Goal: Task Accomplishment & Management: Complete application form

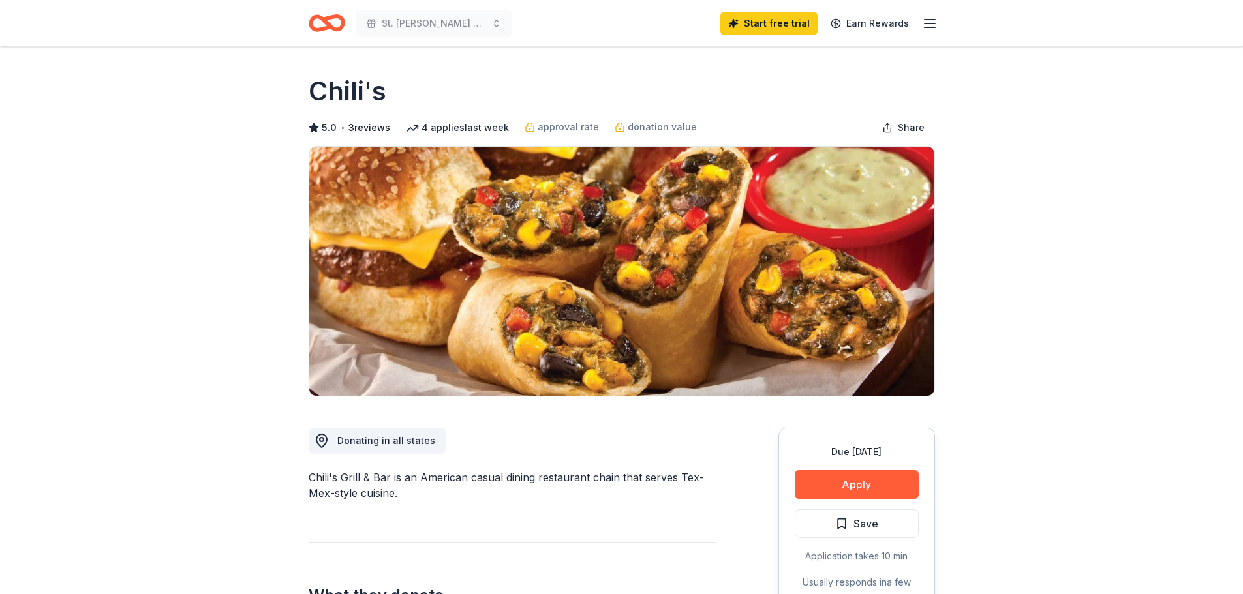
scroll to position [196, 0]
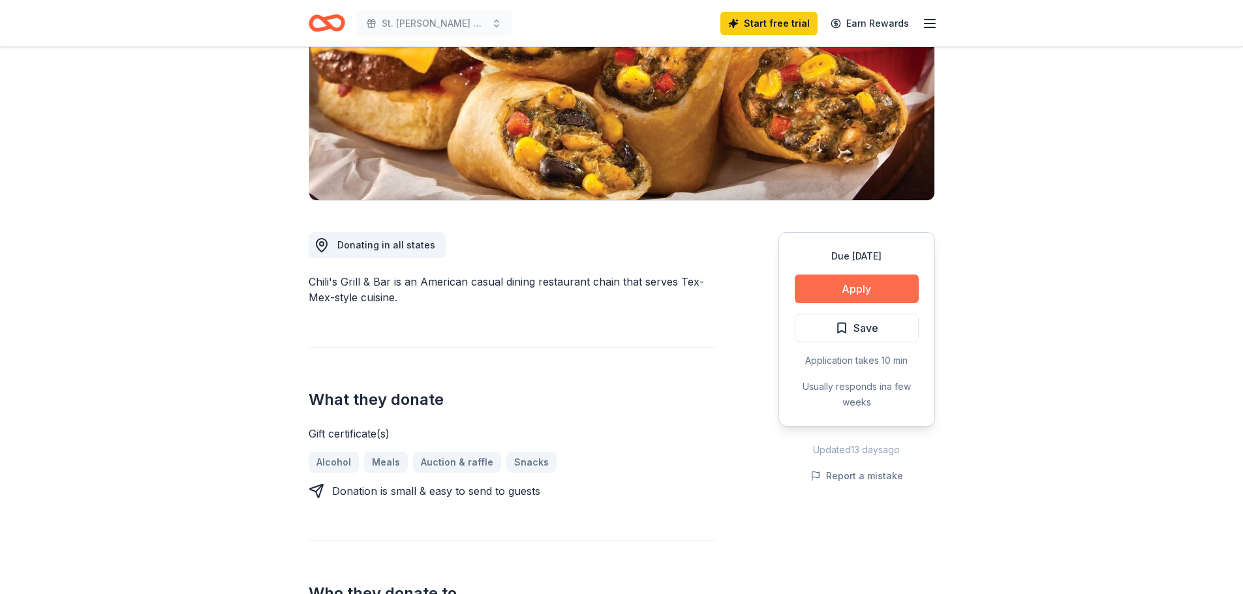
click at [858, 281] on button "Apply" at bounding box center [857, 289] width 124 height 29
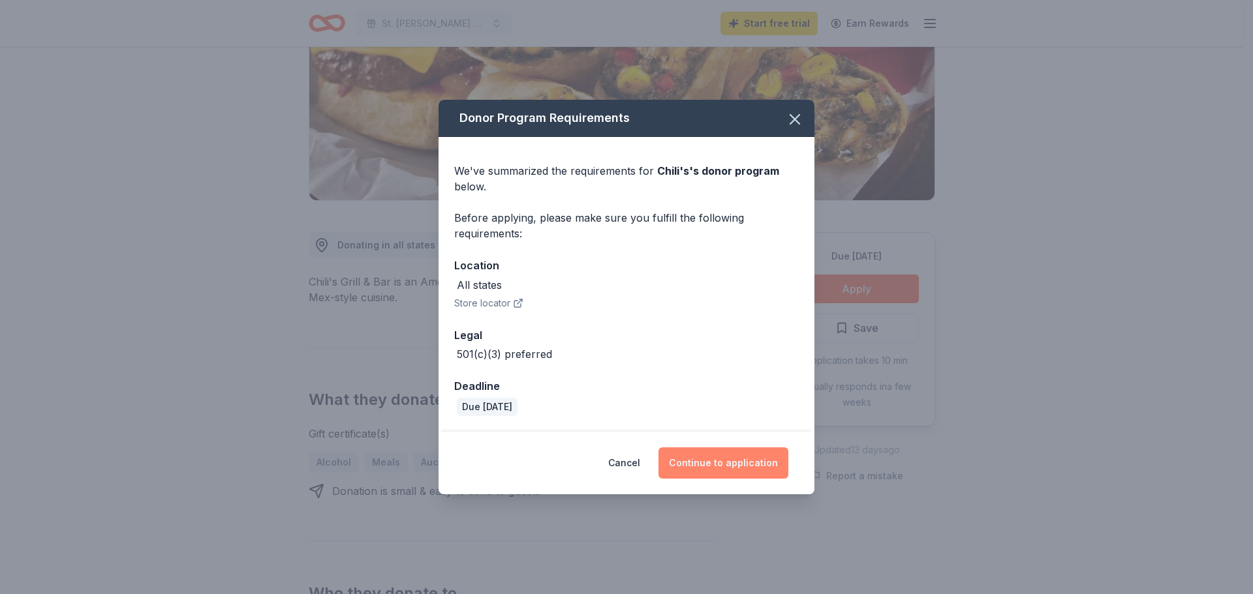
click at [748, 472] on button "Continue to application" at bounding box center [723, 463] width 130 height 31
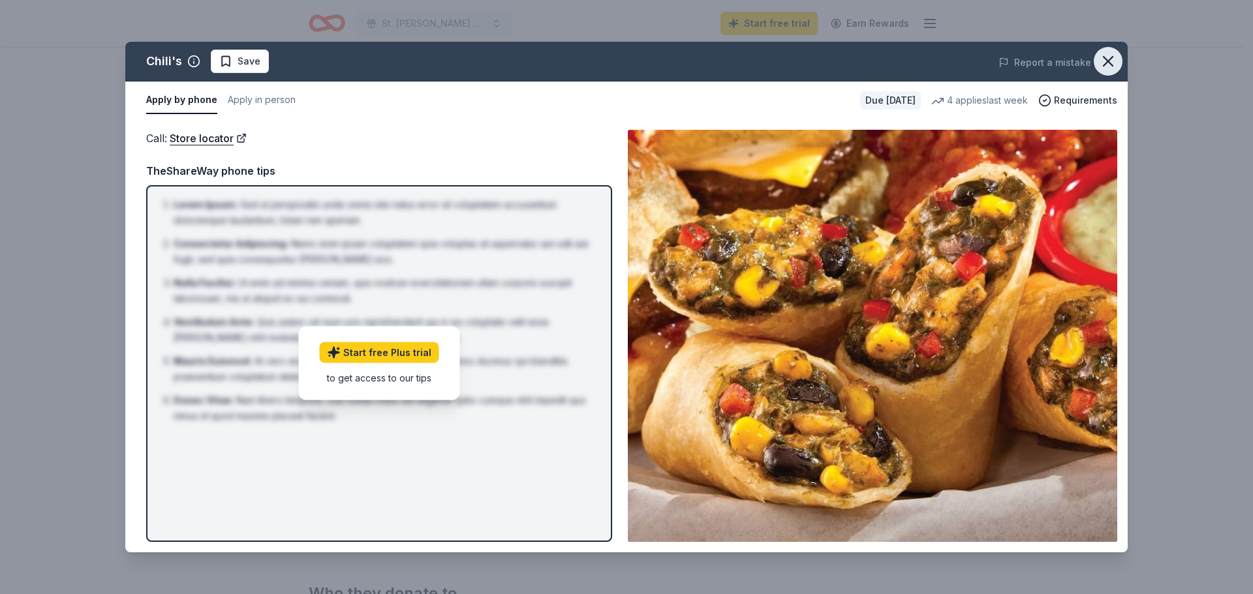
click at [1117, 57] on button "button" at bounding box center [1108, 61] width 29 height 29
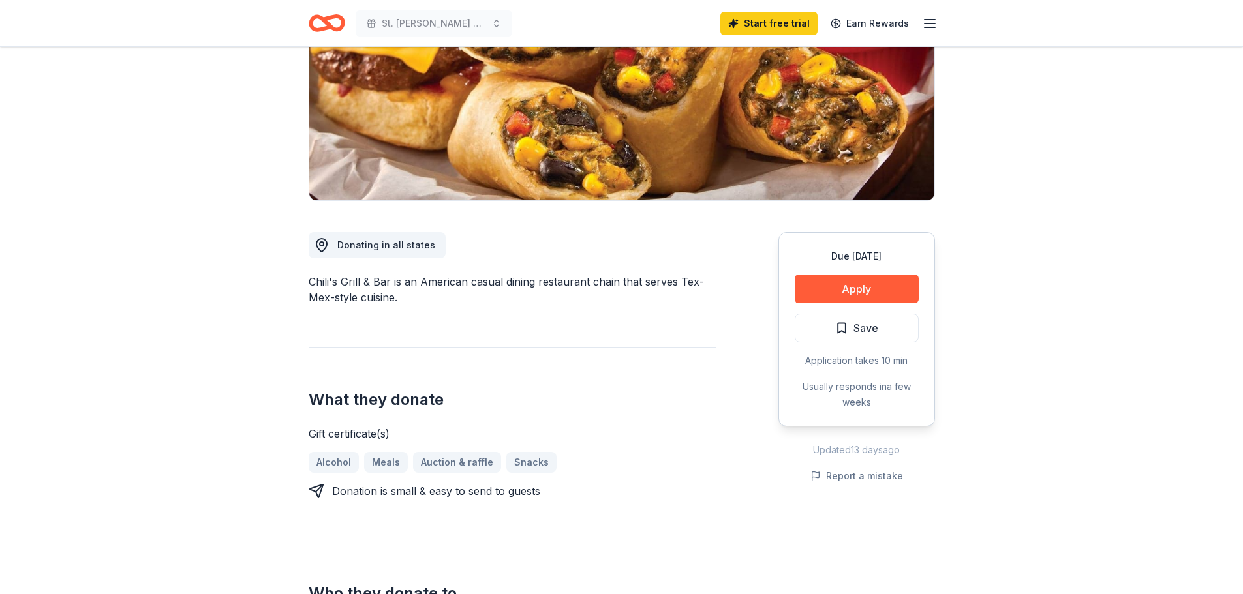
scroll to position [0, 0]
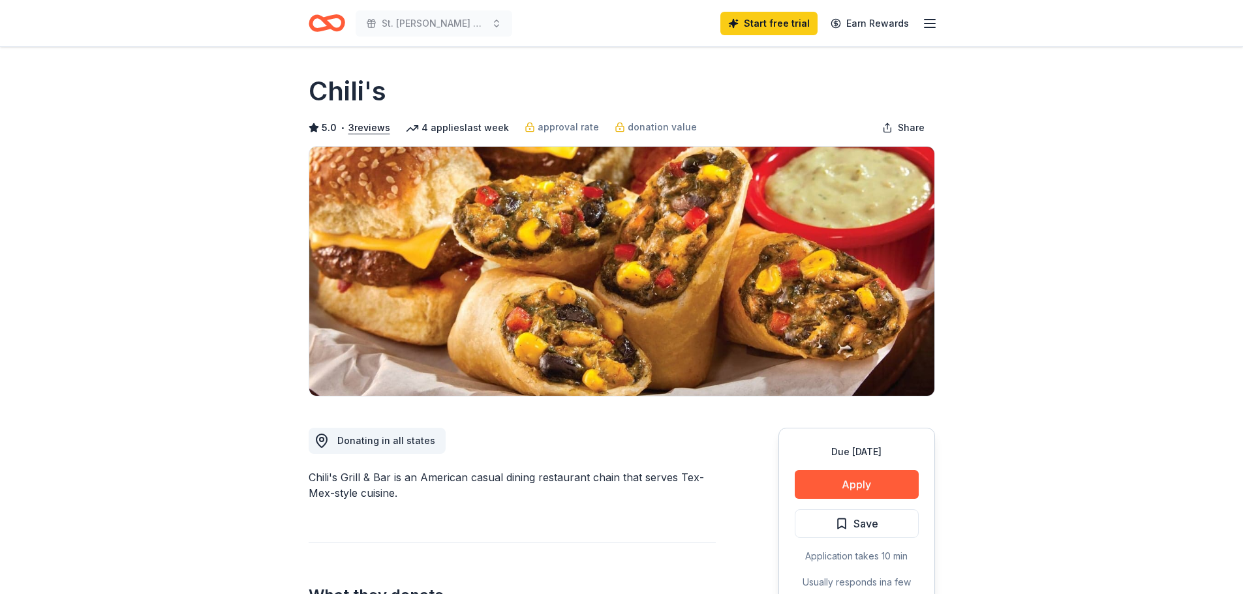
click at [940, 22] on div "St. Joseph School Auction 2026 Start free trial Earn Rewards" at bounding box center [622, 23] width 668 height 46
click at [934, 22] on icon "button" at bounding box center [930, 24] width 16 height 16
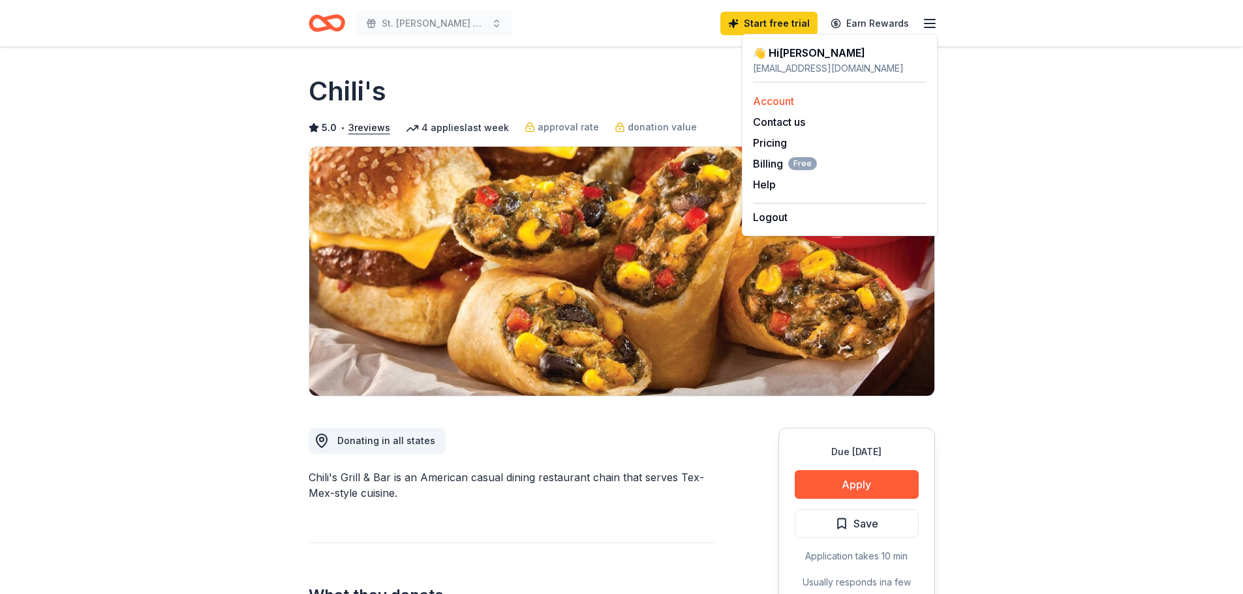
click at [774, 105] on link "Account" at bounding box center [773, 101] width 41 height 13
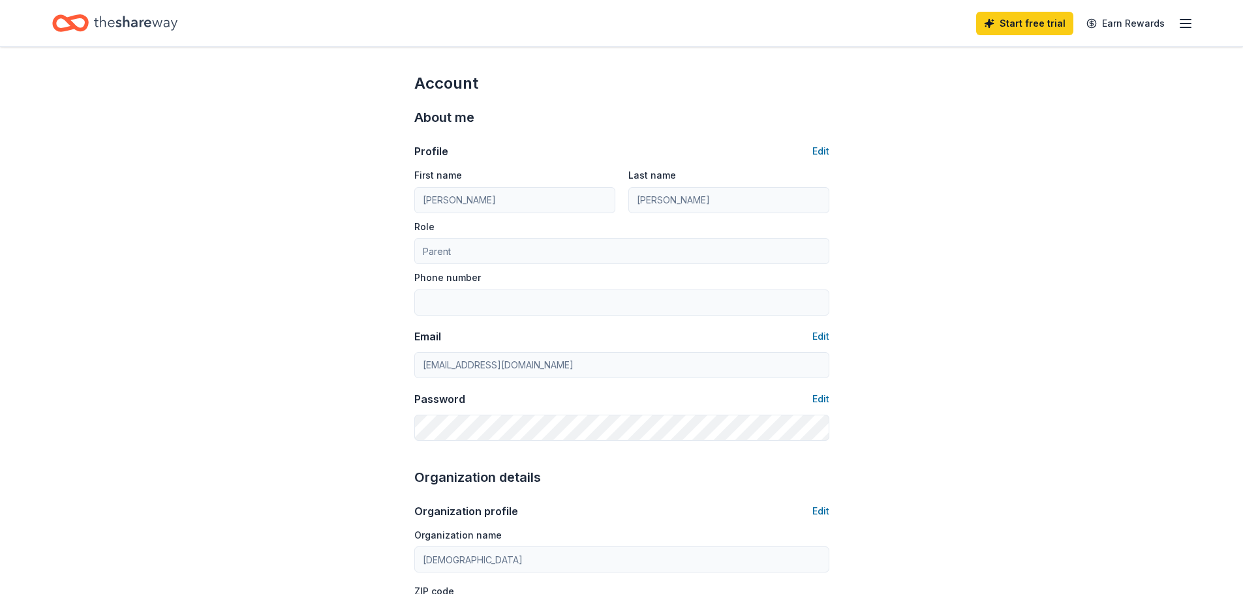
click at [1186, 28] on icon "button" at bounding box center [1186, 24] width 16 height 16
click at [129, 24] on icon "Home" at bounding box center [136, 23] width 84 height 14
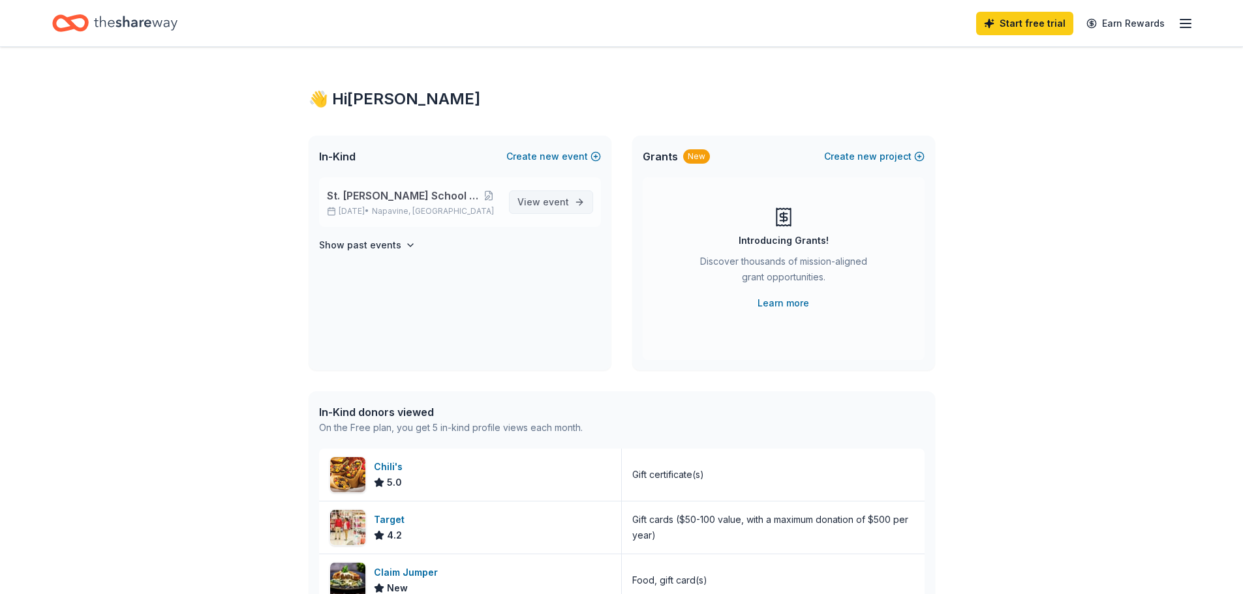
click at [551, 207] on span "event" at bounding box center [556, 201] width 26 height 11
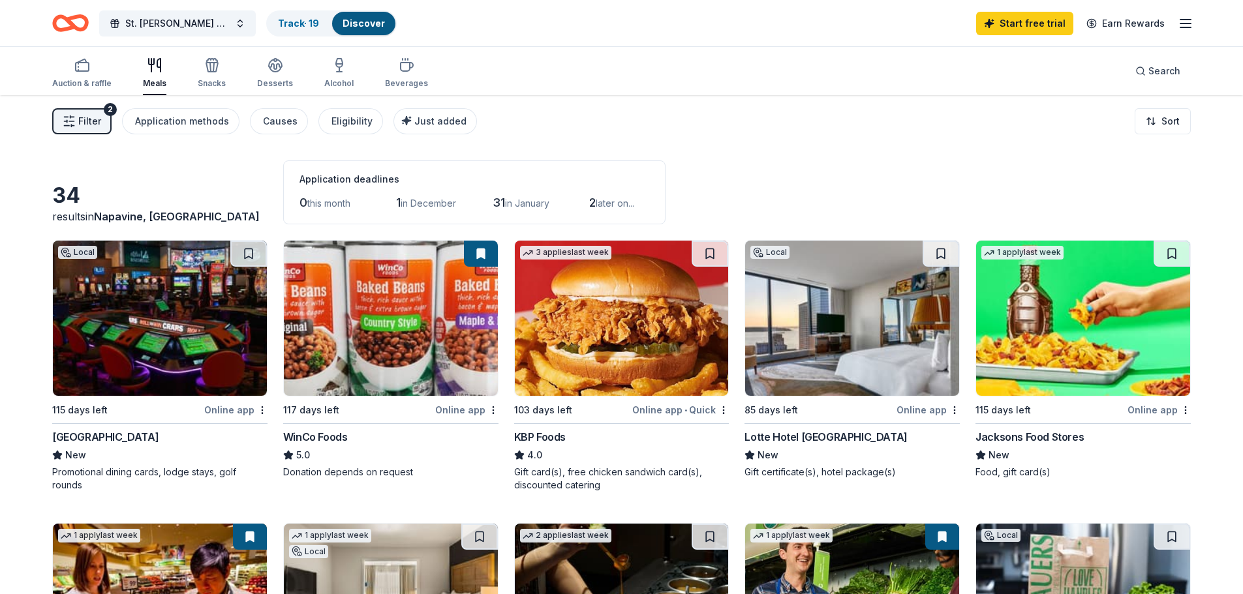
click at [424, 200] on span "in December" at bounding box center [428, 203] width 55 height 11
click at [209, 75] on div "Snacks" at bounding box center [212, 72] width 28 height 31
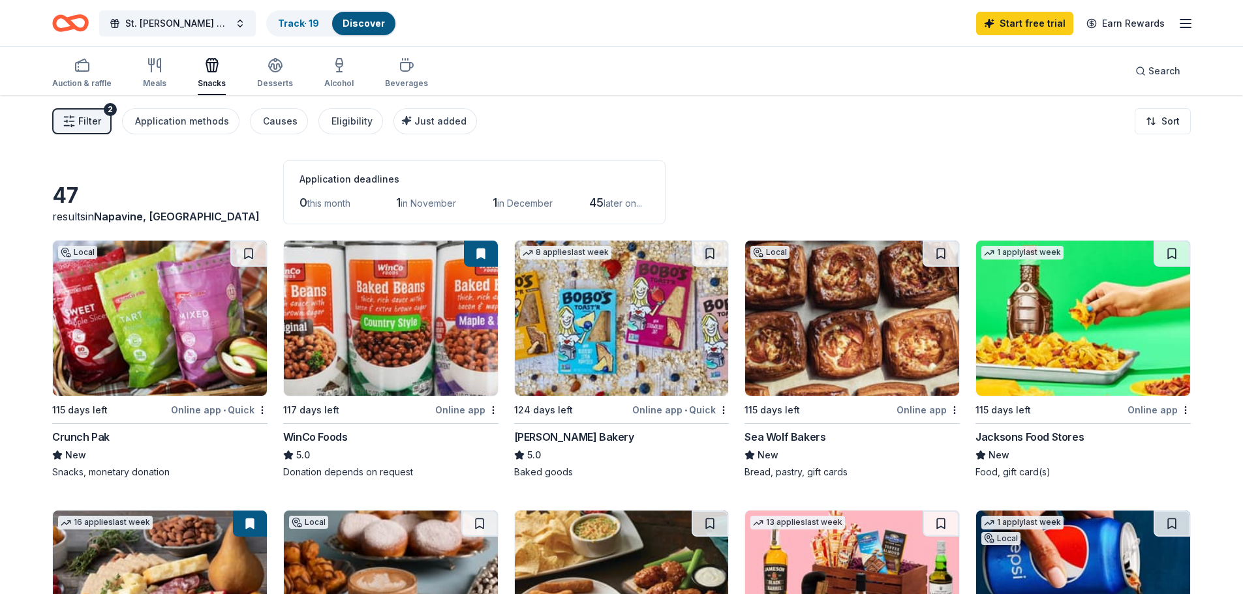
scroll to position [196, 0]
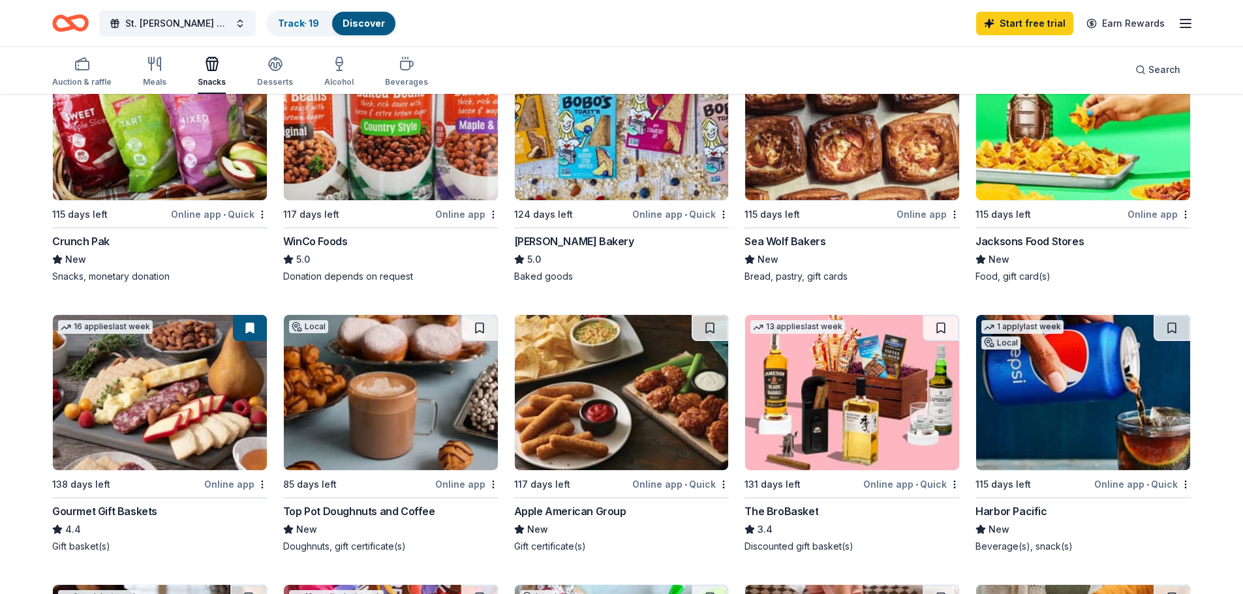
click at [136, 407] on img at bounding box center [160, 392] width 214 height 155
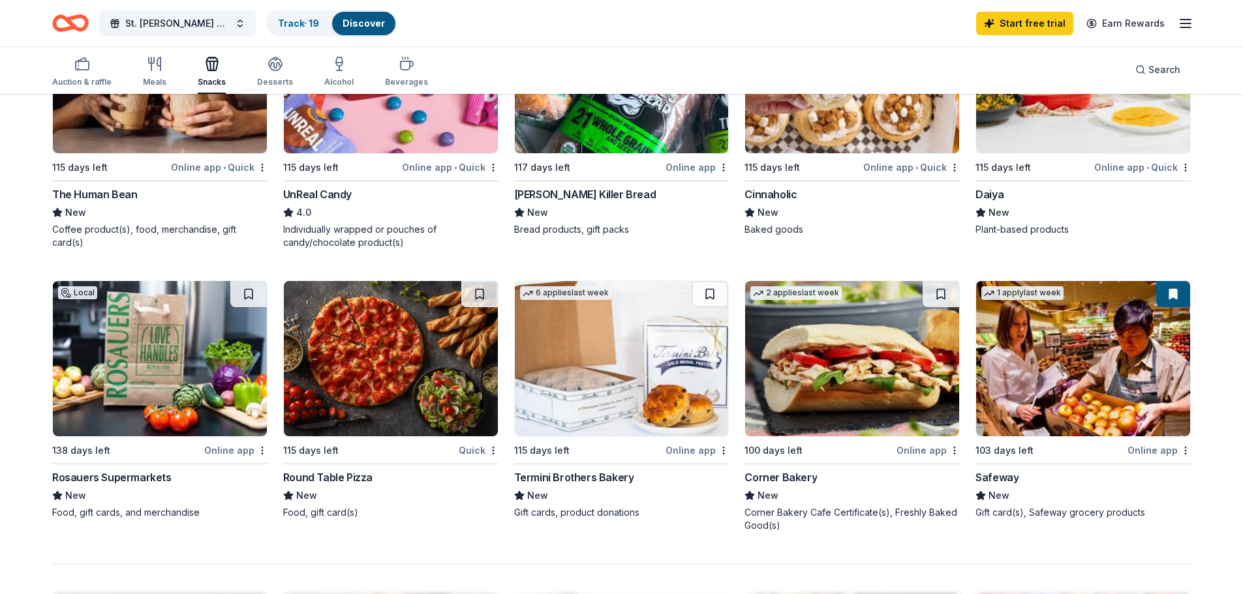
scroll to position [848, 0]
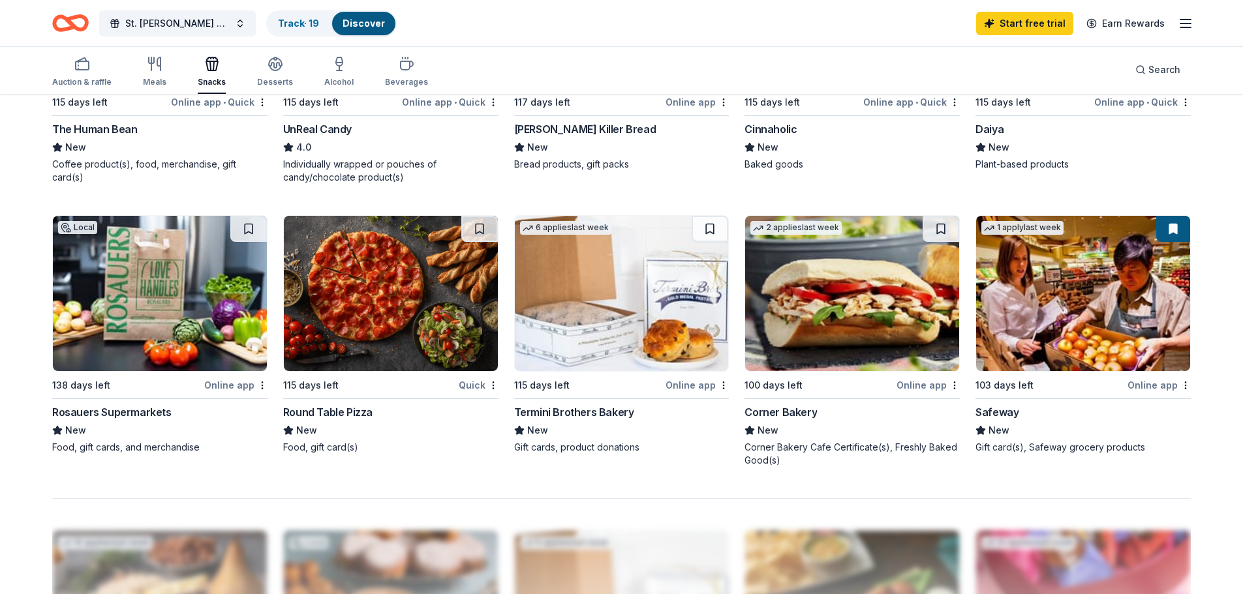
click at [1052, 288] on img at bounding box center [1083, 293] width 214 height 155
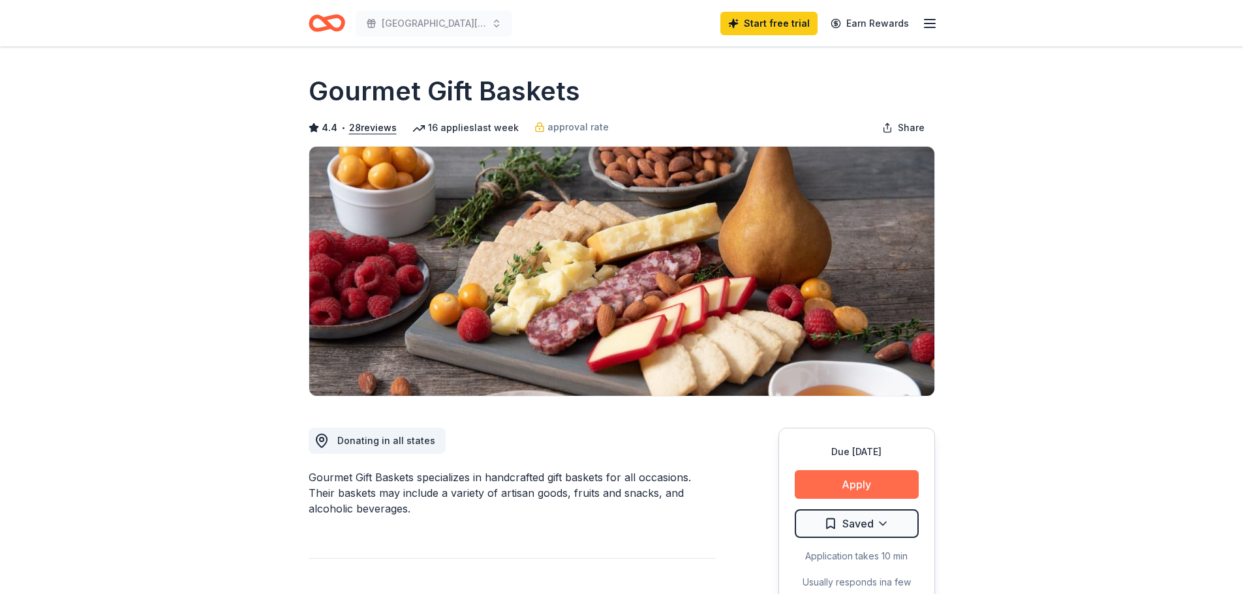
click at [854, 489] on button "Apply" at bounding box center [857, 484] width 124 height 29
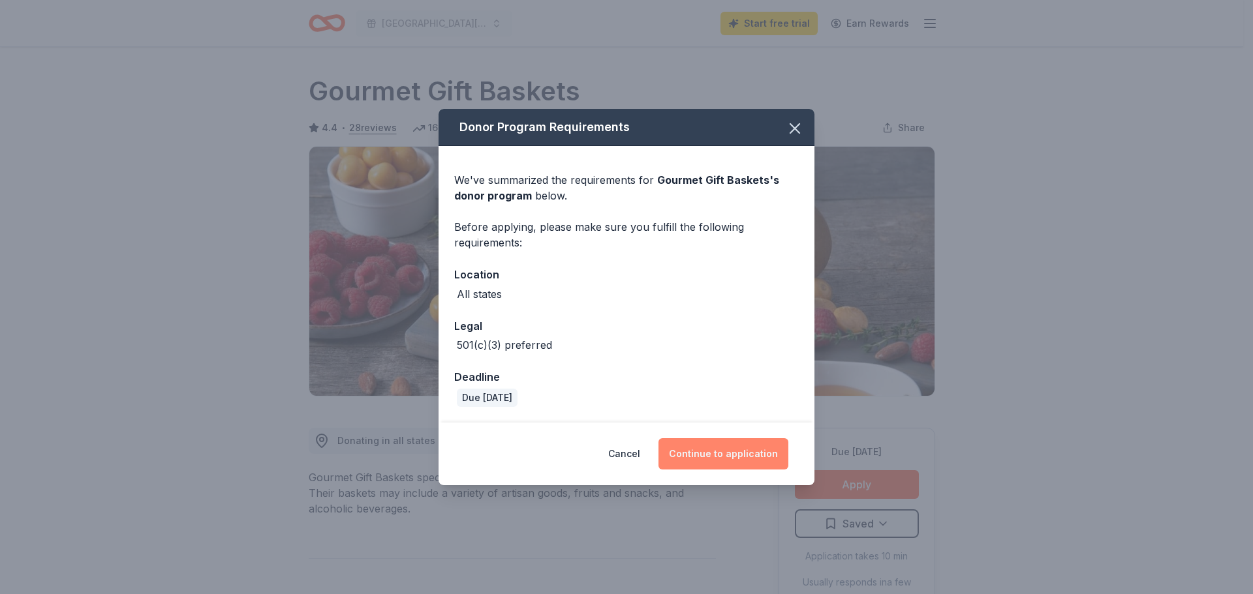
click at [723, 450] on button "Continue to application" at bounding box center [723, 454] width 130 height 31
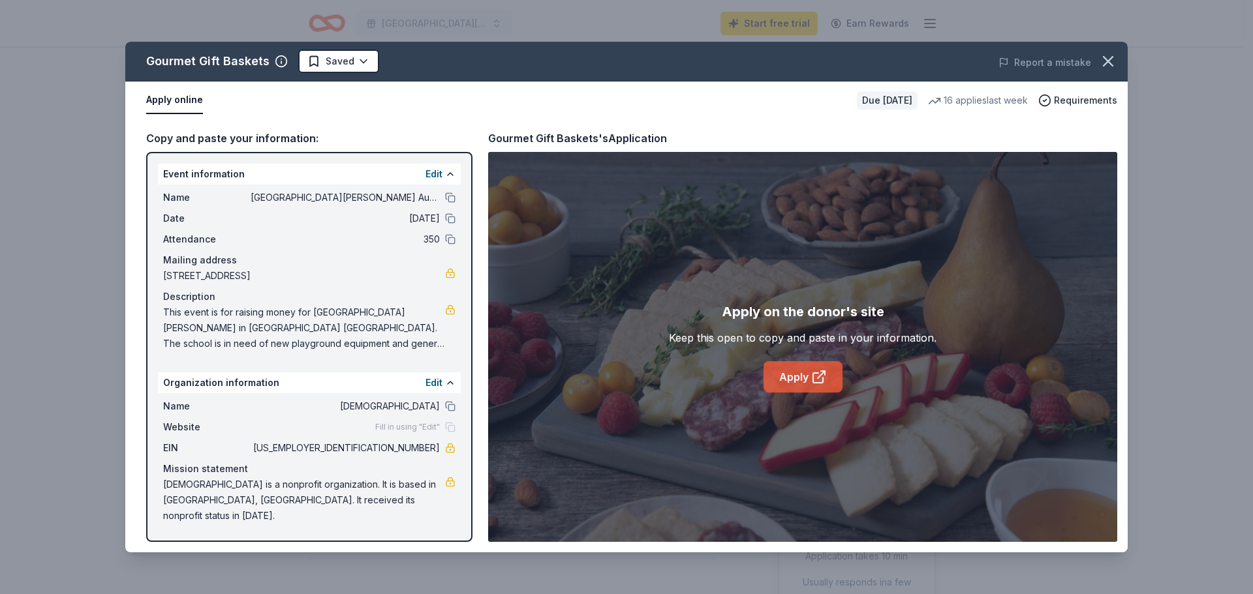
click at [795, 371] on link "Apply" at bounding box center [802, 377] width 79 height 31
click at [1109, 55] on icon "button" at bounding box center [1108, 61] width 18 height 18
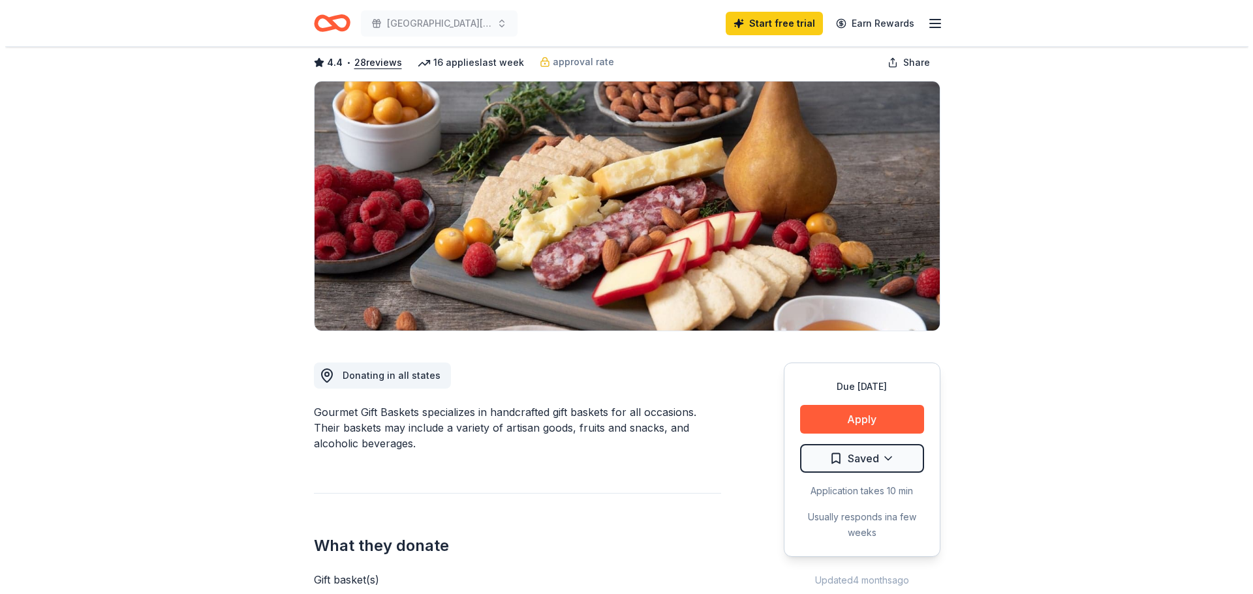
scroll to position [131, 0]
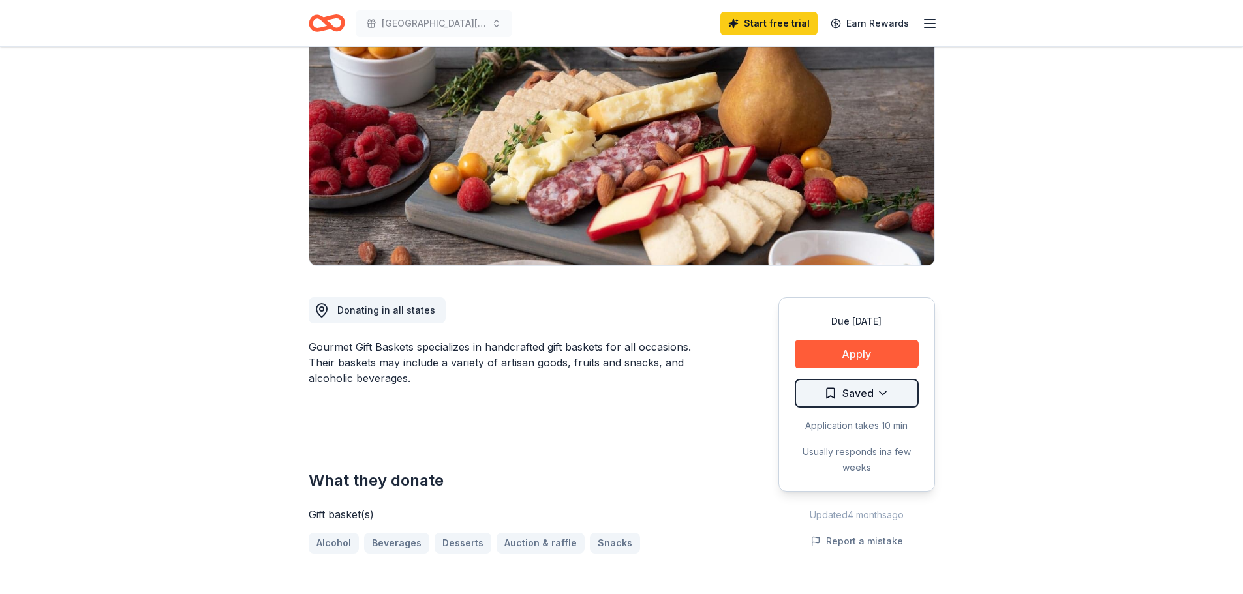
click at [888, 392] on html "St. [PERSON_NAME] School Auction 2026 Start free trial Earn Rewards Due [DATE] …" at bounding box center [621, 166] width 1243 height 594
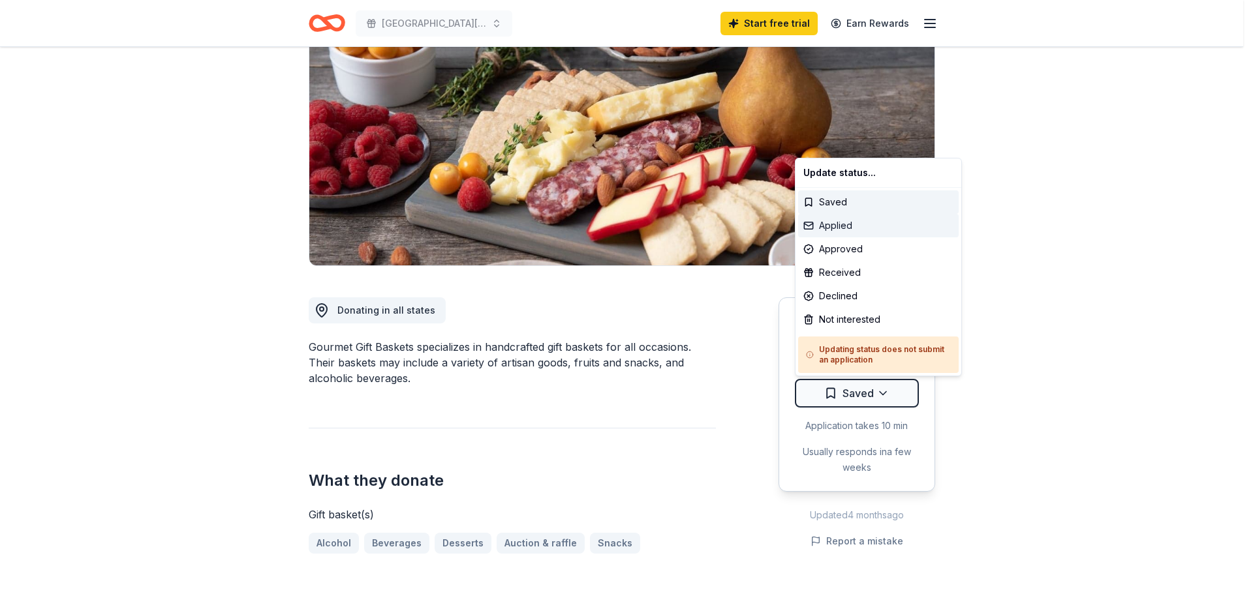
click at [833, 228] on div "Applied" at bounding box center [878, 225] width 161 height 23
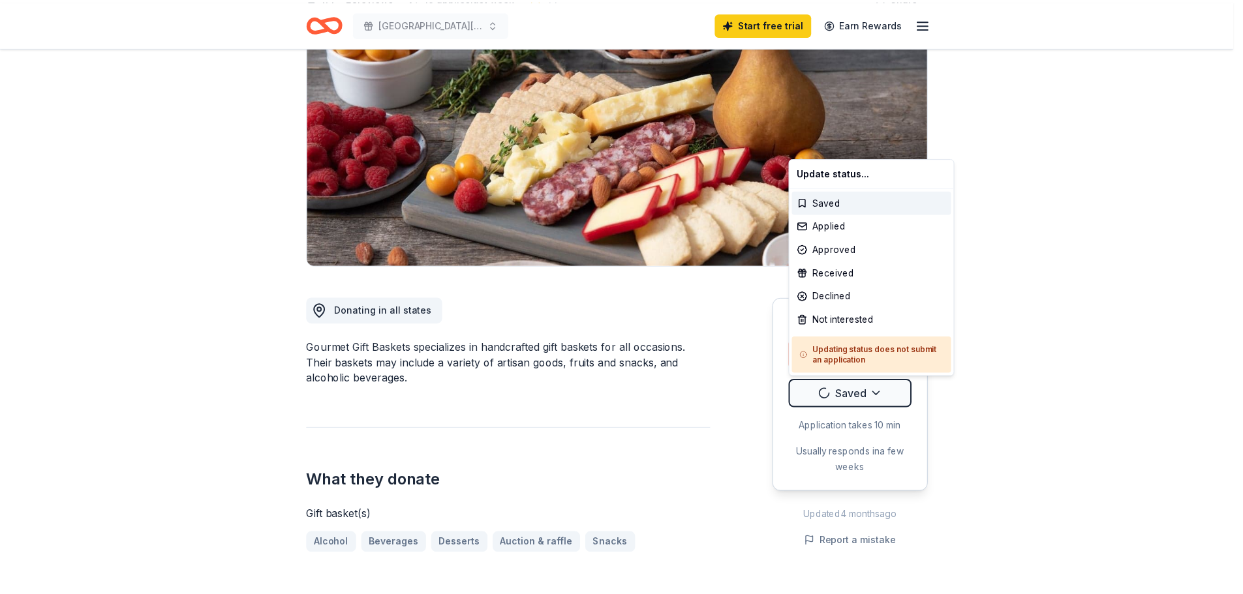
scroll to position [0, 0]
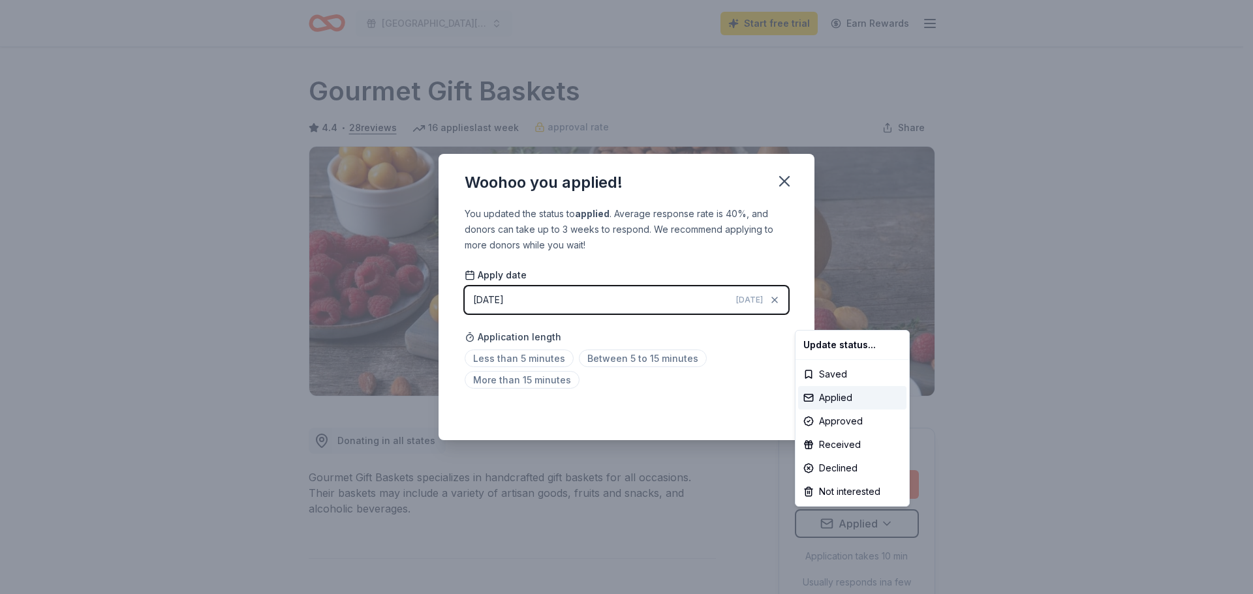
click at [788, 181] on html "St. [PERSON_NAME] School Auction 2026 Start free trial Earn Rewards Due [DATE] …" at bounding box center [626, 297] width 1253 height 594
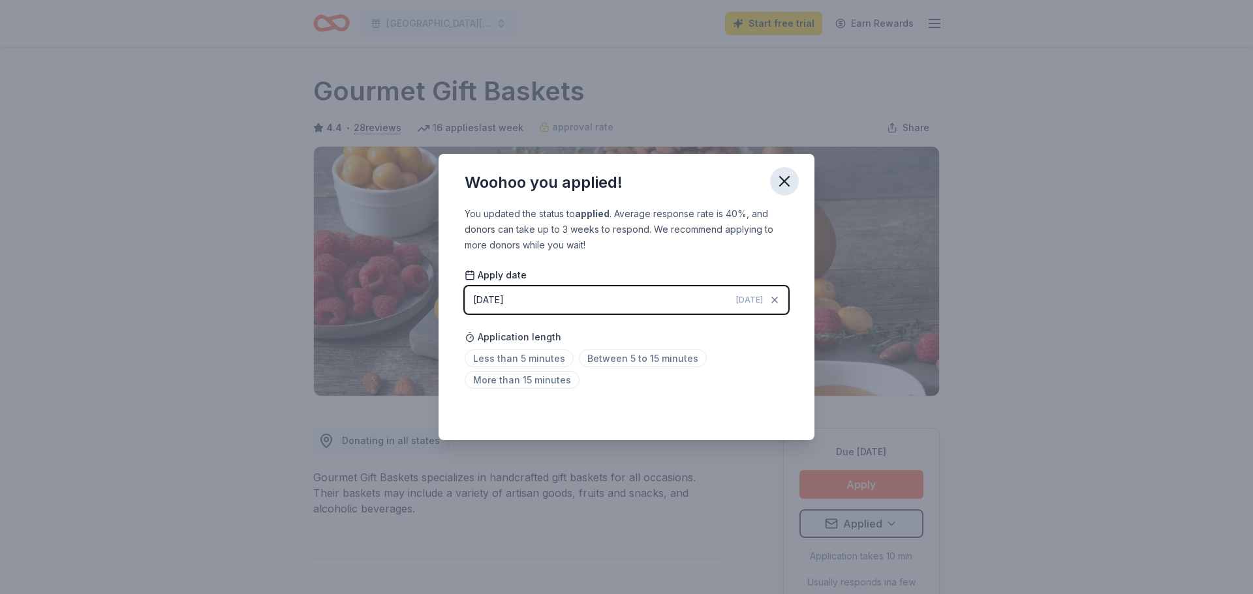
click at [786, 184] on icon "button" at bounding box center [784, 181] width 9 height 9
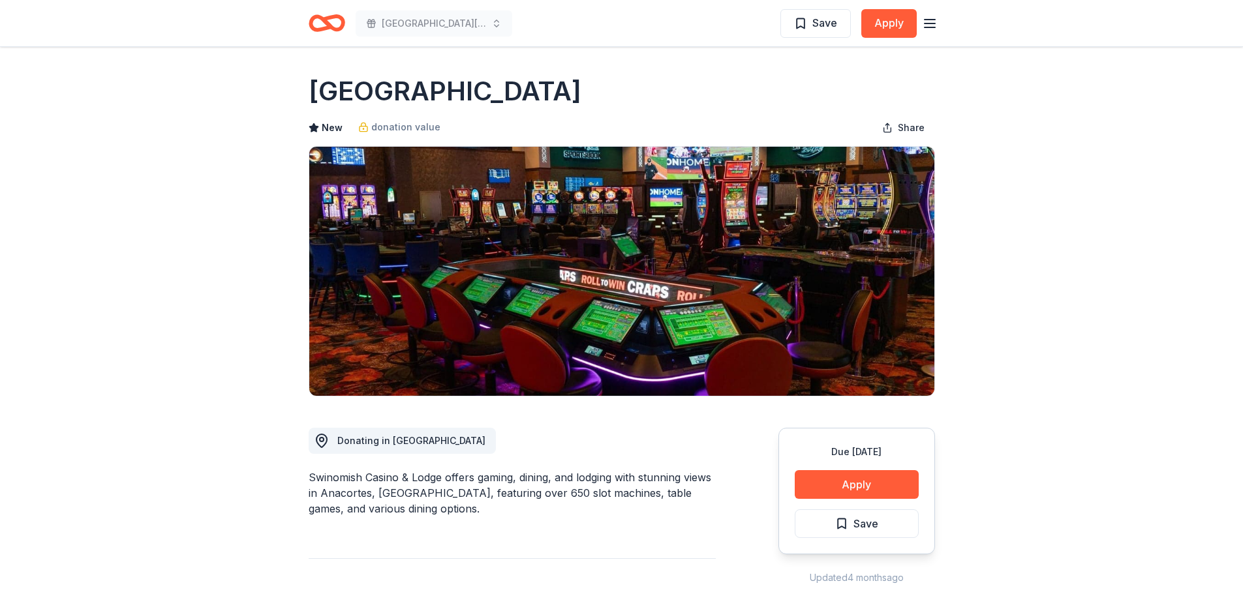
scroll to position [1175, 0]
